Goal: Task Accomplishment & Management: Manage account settings

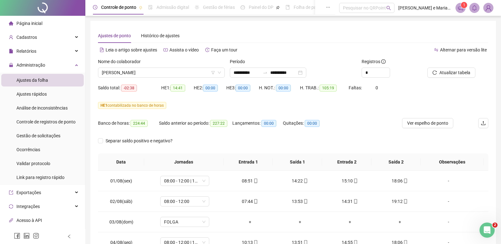
scroll to position [32, 0]
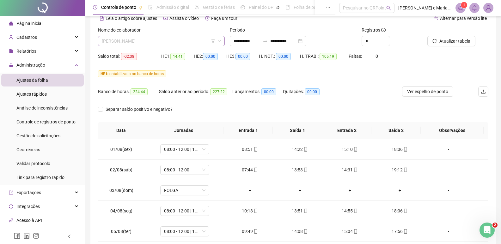
click at [173, 43] on span "[PERSON_NAME]" at bounding box center [161, 40] width 119 height 9
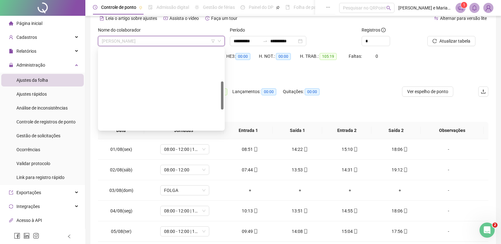
scroll to position [95, 0]
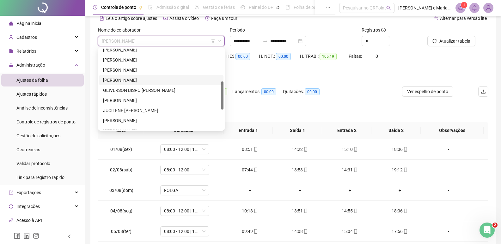
click at [125, 79] on div "[PERSON_NAME]" at bounding box center [161, 80] width 117 height 7
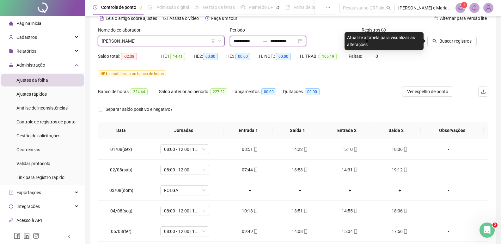
click at [235, 44] on input "**********" at bounding box center [246, 41] width 27 height 7
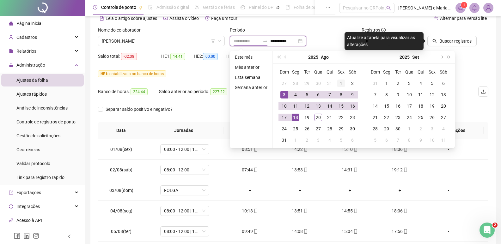
type input "**********"
click at [337, 84] on div "1" at bounding box center [341, 84] width 8 height 8
type input "**********"
click at [316, 117] on div "20" at bounding box center [318, 118] width 8 height 8
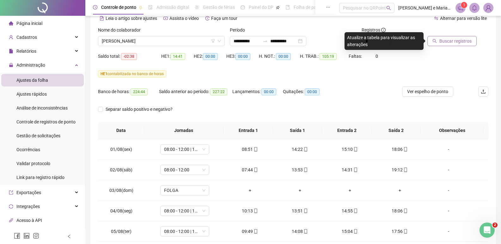
click at [452, 40] on span "Buscar registros" at bounding box center [455, 41] width 32 height 7
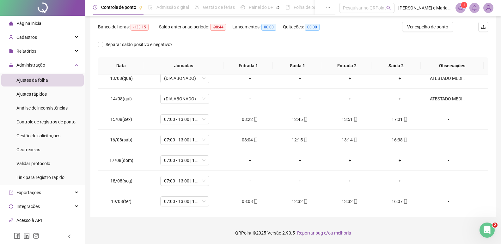
scroll to position [276, 0]
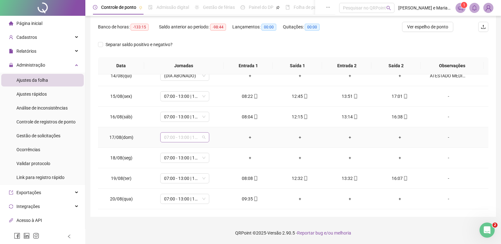
click at [170, 138] on span "07:00 - 13:00 | 14:00 - 15:20" at bounding box center [184, 137] width 41 height 9
drag, startPoint x: 174, startPoint y: 182, endPoint x: 181, endPoint y: 140, distance: 42.6
click at [174, 182] on div "Folga" at bounding box center [194, 179] width 53 height 7
click at [210, 121] on span "Sim" at bounding box center [213, 121] width 7 height 7
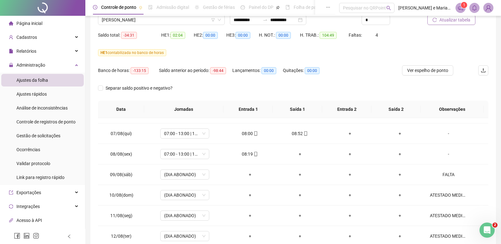
scroll to position [0, 0]
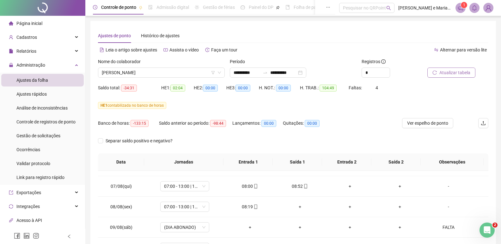
click at [444, 72] on span "Atualizar tabela" at bounding box center [454, 72] width 31 height 7
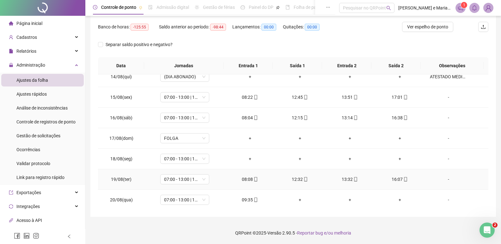
scroll to position [276, 0]
click at [45, 93] on span "Ajustes rápidos" at bounding box center [31, 94] width 30 height 5
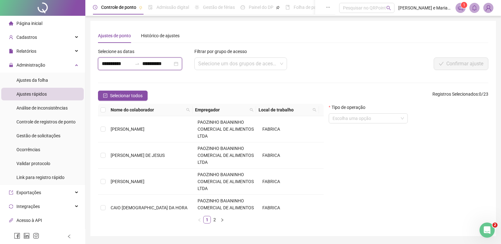
click at [104, 64] on input "**********" at bounding box center [117, 64] width 30 height 8
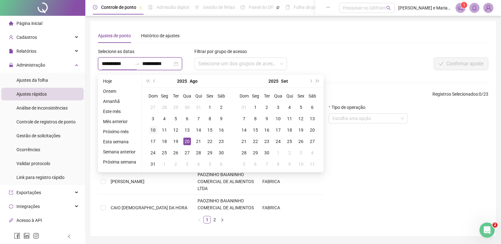
type input "**********"
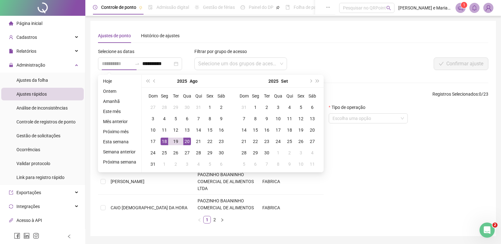
click at [167, 142] on td "18" at bounding box center [164, 141] width 11 height 11
click at [166, 141] on div "18" at bounding box center [164, 142] width 8 height 8
type input "**********"
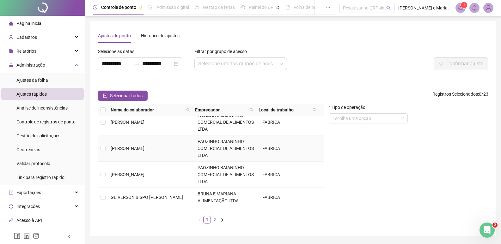
scroll to position [253, 0]
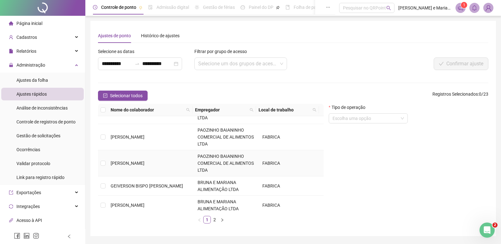
click at [135, 162] on span "[PERSON_NAME]" at bounding box center [128, 163] width 34 height 5
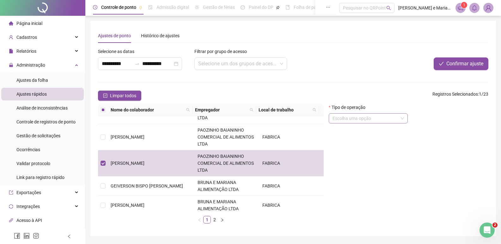
click at [388, 122] on input "search" at bounding box center [365, 118] width 66 height 9
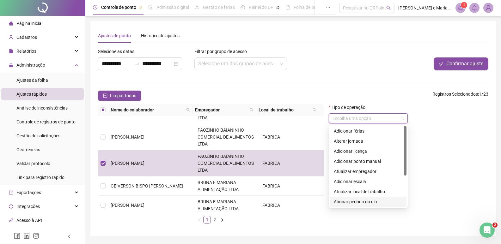
click at [376, 202] on div "Abonar período ou dia" at bounding box center [368, 201] width 69 height 7
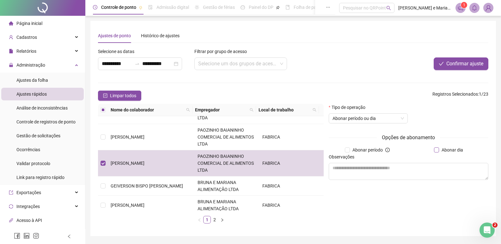
click at [459, 149] on span "Abonar dia" at bounding box center [452, 150] width 27 height 7
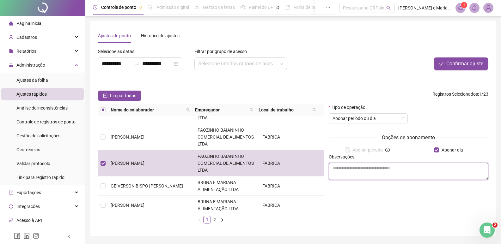
click at [426, 172] on textarea at bounding box center [409, 171] width 160 height 17
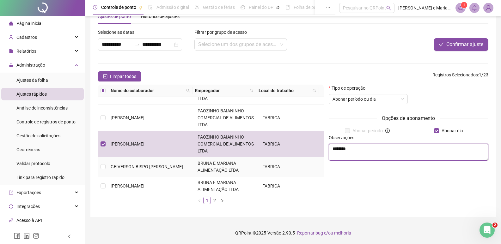
scroll to position [257, 0]
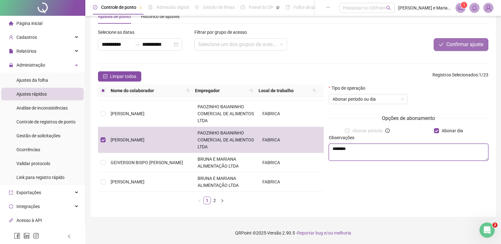
type textarea "********"
click at [470, 43] on span "Confirmar ajuste" at bounding box center [464, 45] width 37 height 8
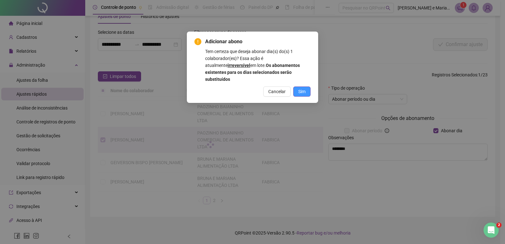
click at [300, 88] on span "Sim" at bounding box center [302, 91] width 7 height 7
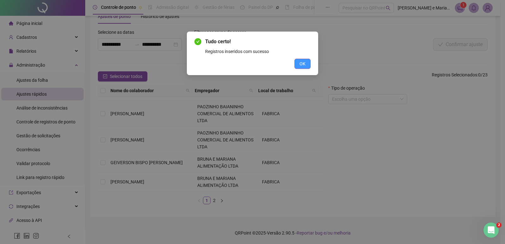
click at [300, 62] on span "OK" at bounding box center [303, 63] width 6 height 7
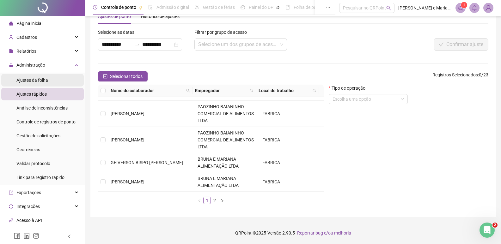
click at [37, 77] on div "Ajustes da folha" at bounding box center [32, 80] width 32 height 13
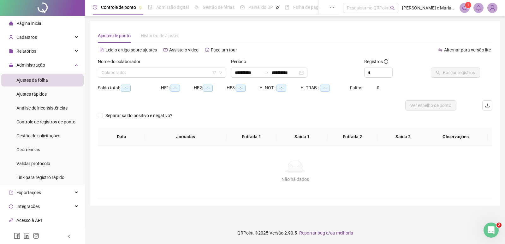
type input "**********"
click at [132, 75] on input "search" at bounding box center [159, 72] width 115 height 9
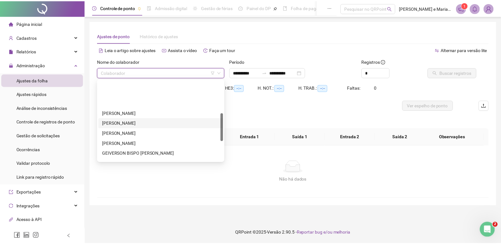
scroll to position [95, 0]
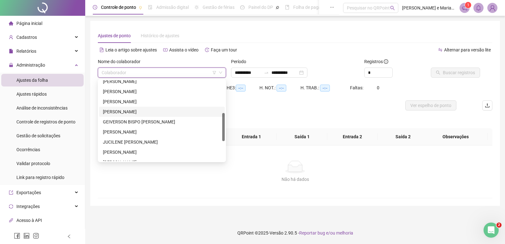
click at [136, 111] on div "[PERSON_NAME]" at bounding box center [162, 111] width 118 height 7
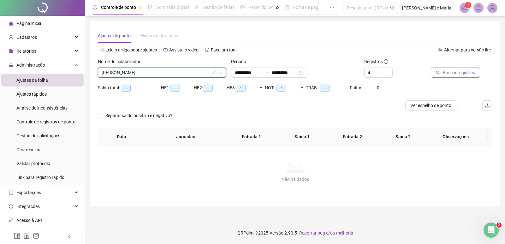
click at [434, 73] on button "Buscar registros" at bounding box center [455, 73] width 49 height 10
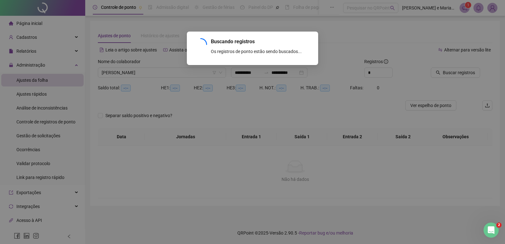
click at [442, 73] on div "Buscando registros Os registros de ponto estão sendo buscados... OK" at bounding box center [252, 122] width 505 height 244
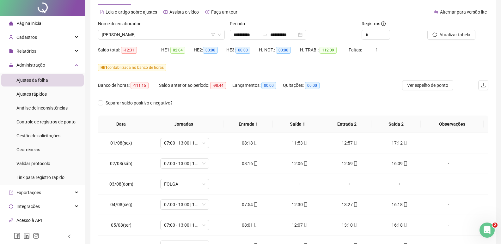
scroll to position [0, 0]
